Goal: Information Seeking & Learning: Learn about a topic

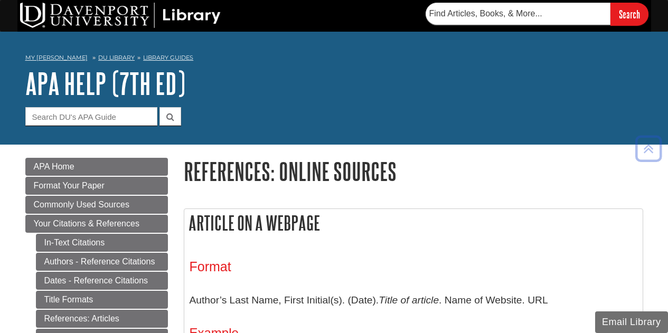
scroll to position [1645, 0]
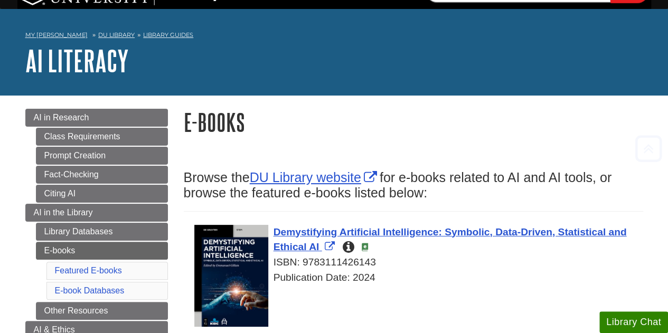
scroll to position [22, 0]
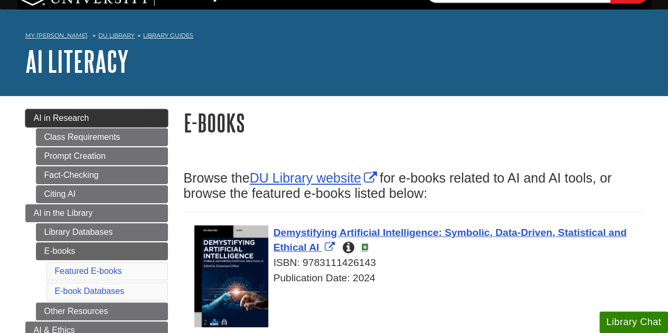
click at [154, 119] on link "AI in Research" at bounding box center [96, 118] width 143 height 18
